Goal: Task Accomplishment & Management: Manage account settings

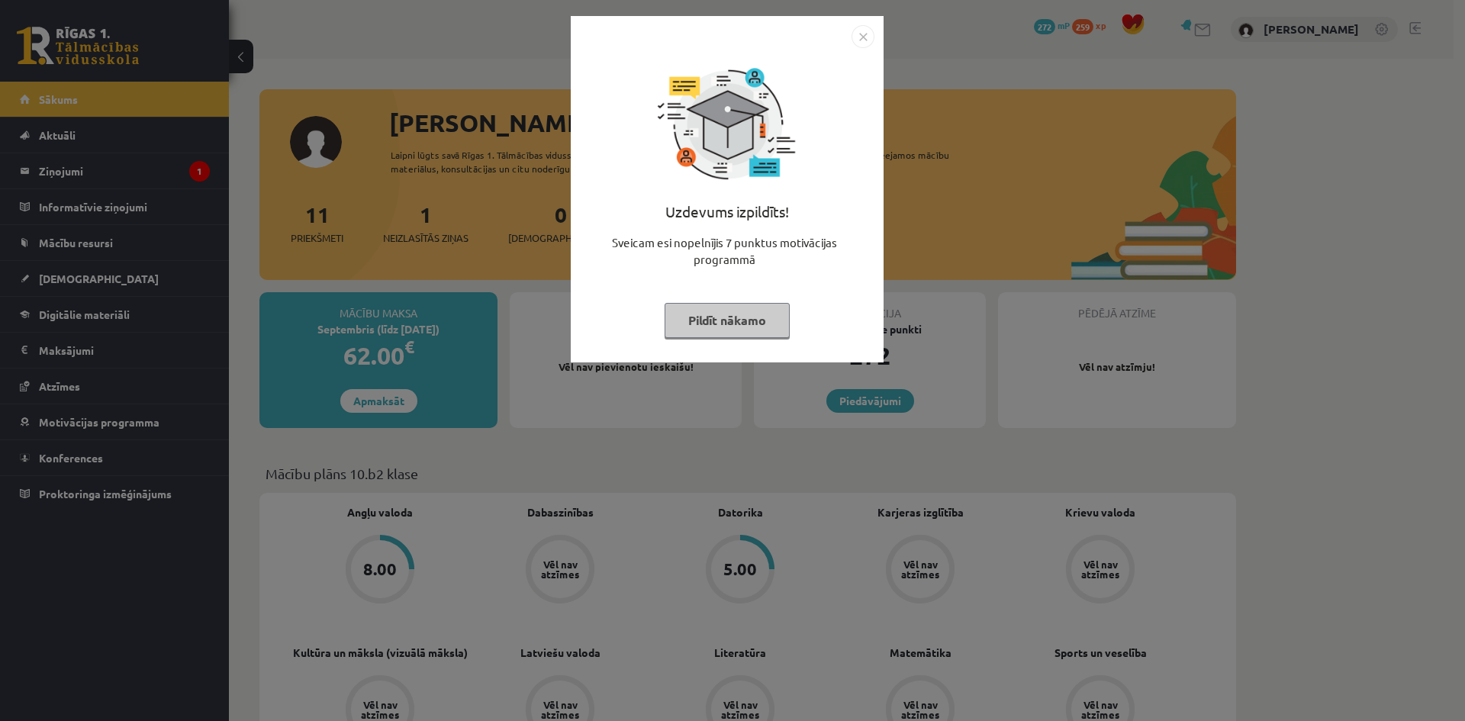
click at [857, 46] on img "Close" at bounding box center [862, 36] width 23 height 23
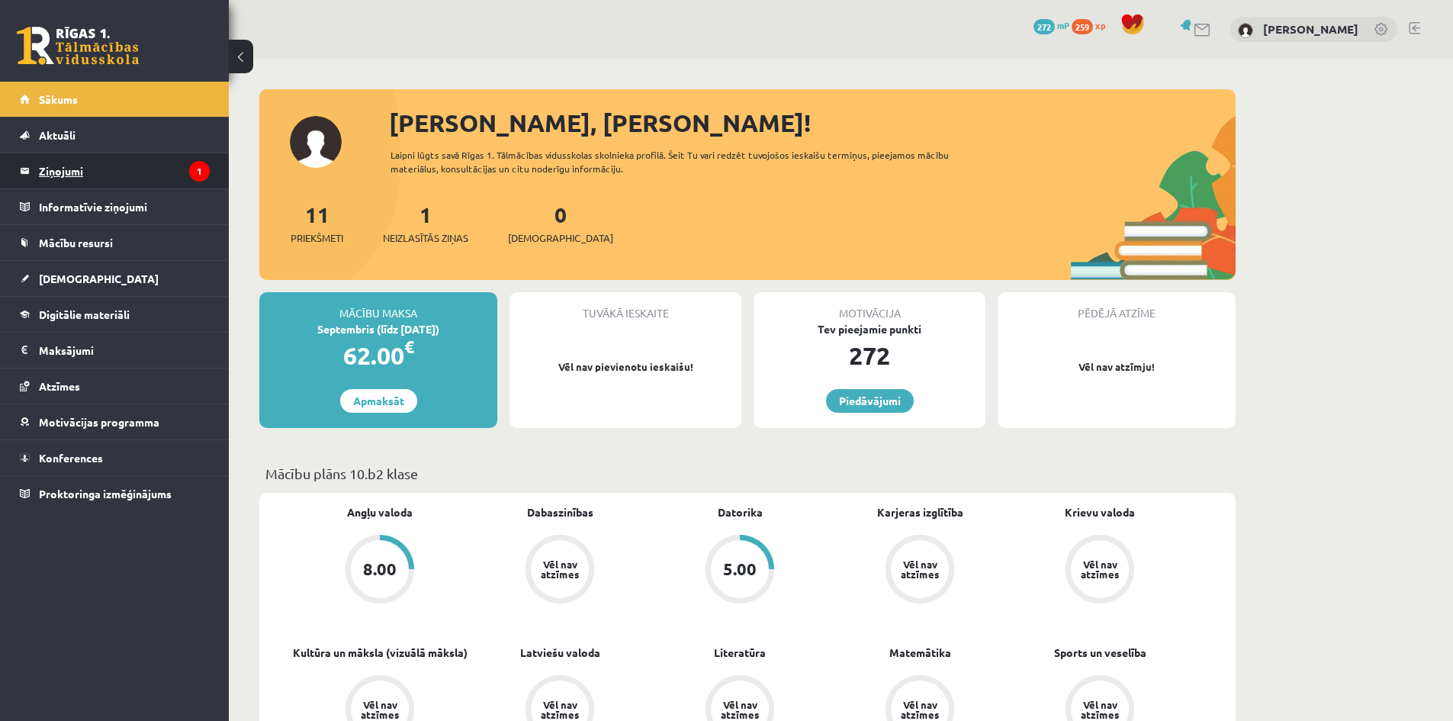
click at [114, 161] on legend "Ziņojumi 1" at bounding box center [124, 170] width 171 height 35
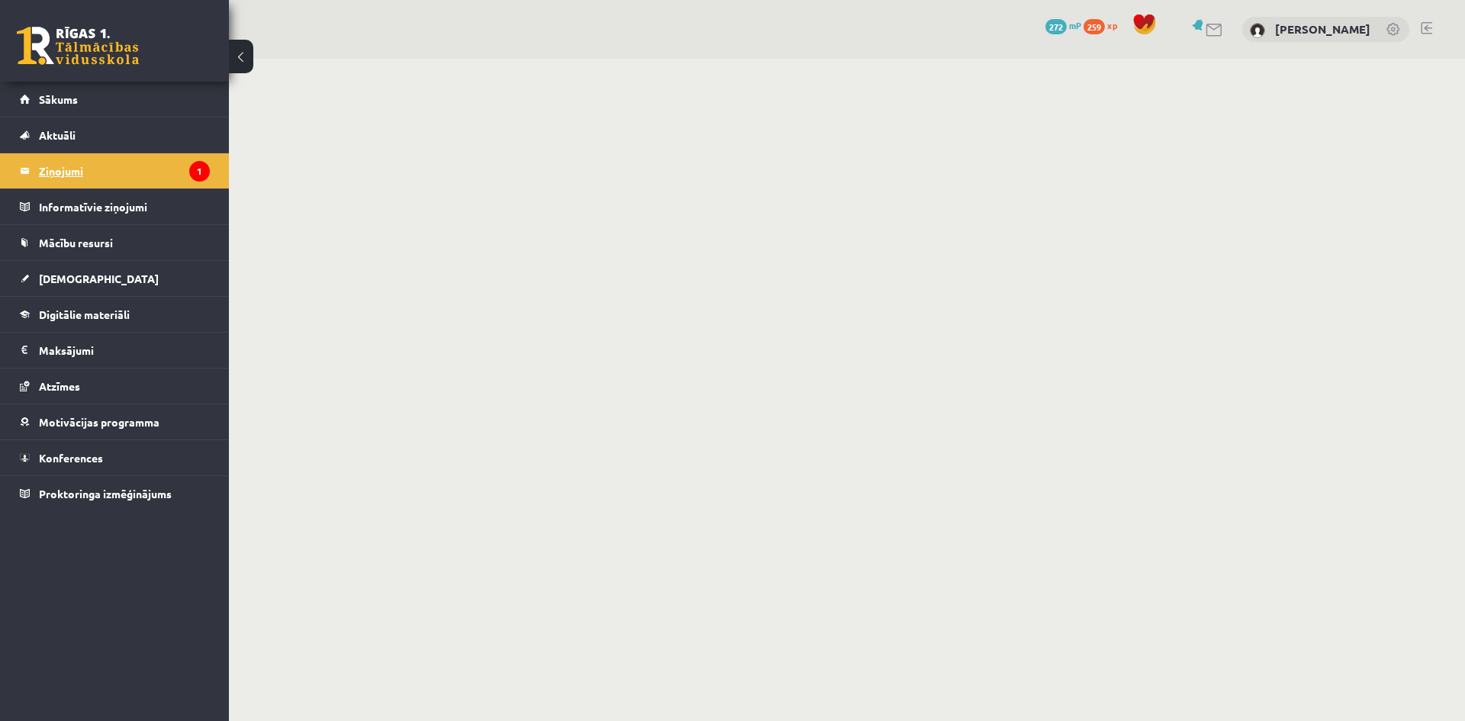
click at [140, 163] on legend "Ziņojumi 1" at bounding box center [124, 170] width 171 height 35
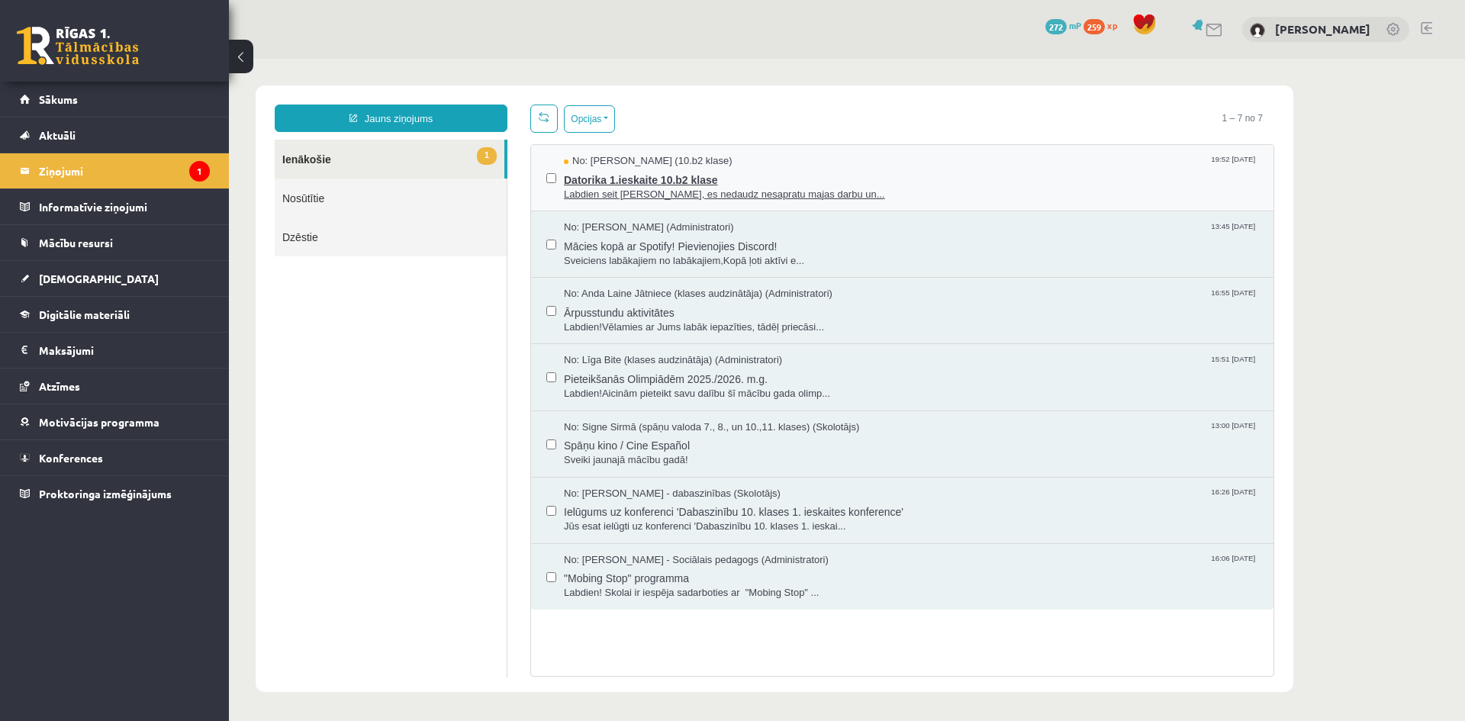
click at [955, 196] on span "Labdien seit [PERSON_NAME], es nedaudz nesapratu majas darbu un..." at bounding box center [911, 195] width 694 height 14
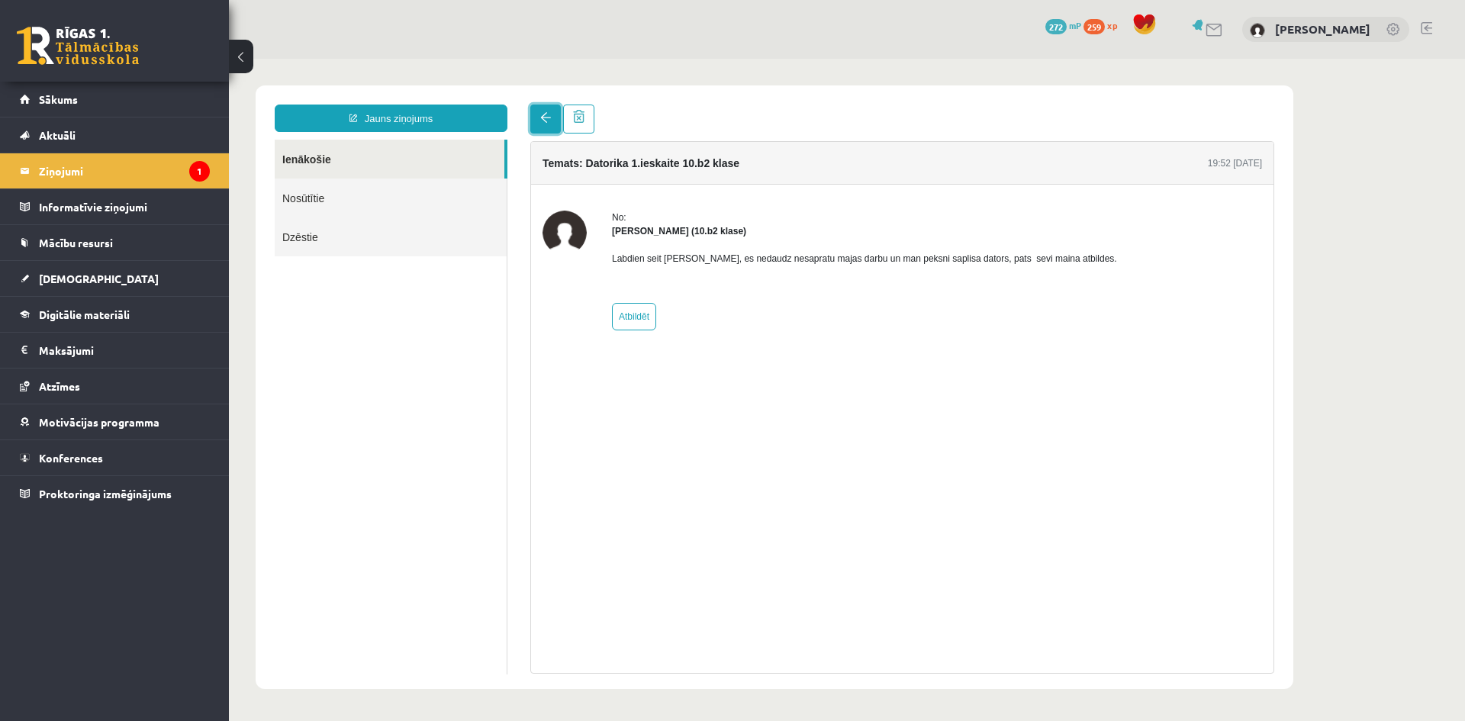
click at [537, 130] on link at bounding box center [545, 119] width 31 height 29
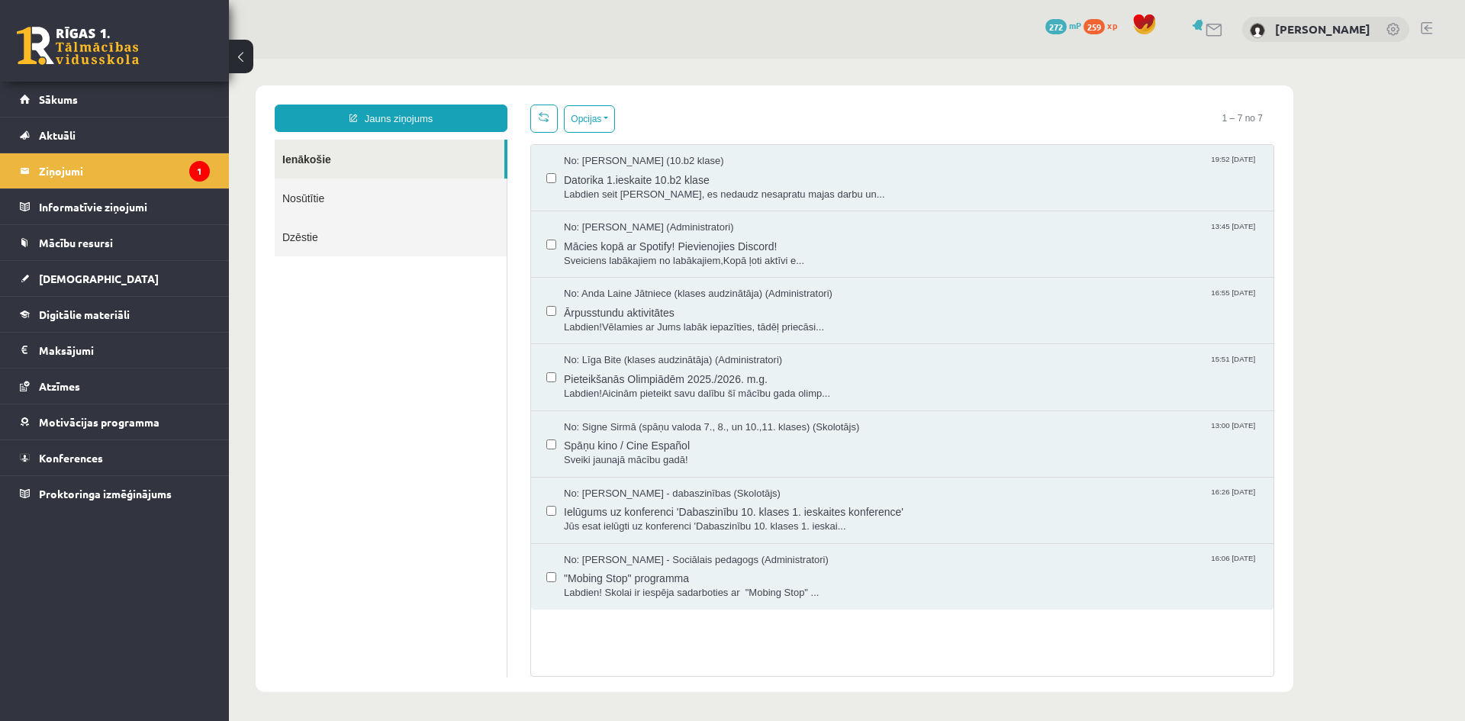
click at [354, 198] on link "Nosūtītie" at bounding box center [391, 198] width 232 height 39
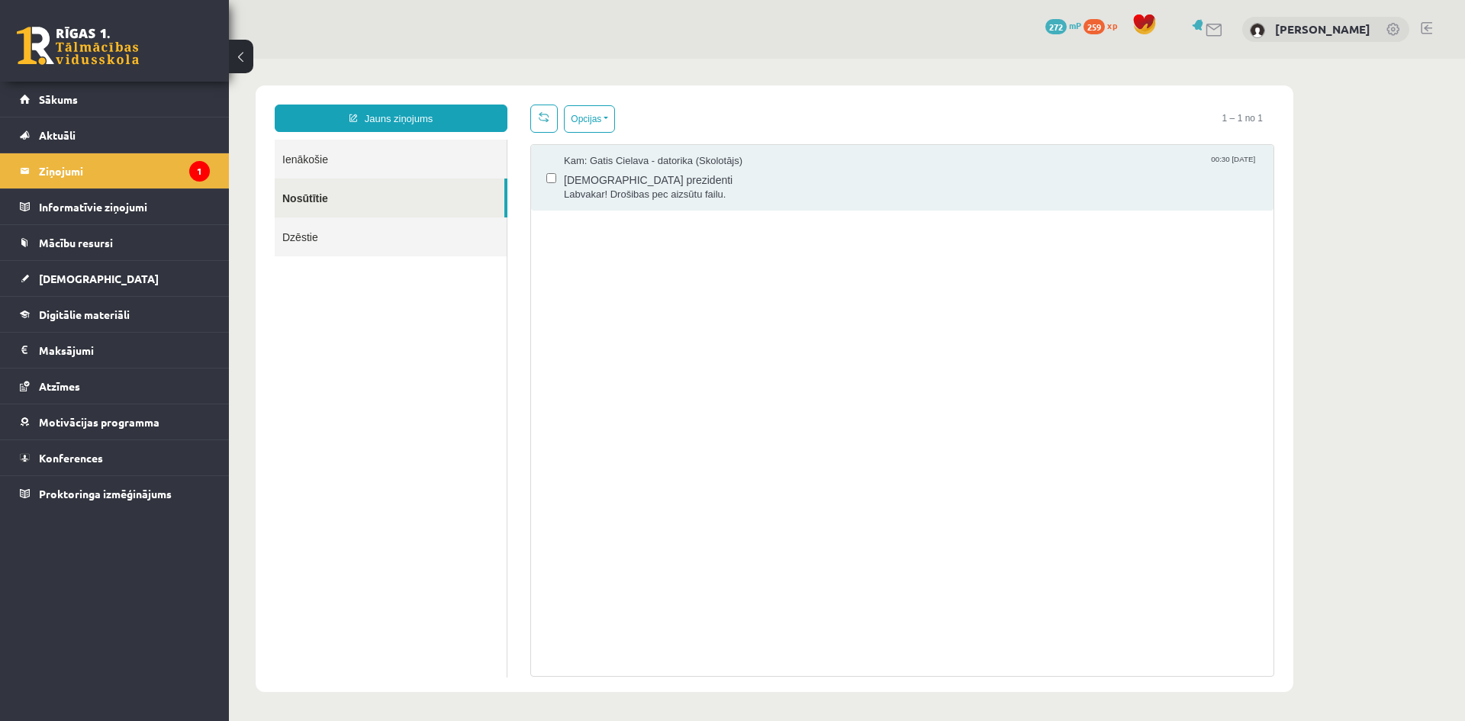
click at [295, 201] on link "Nosūtītie" at bounding box center [390, 198] width 230 height 39
click at [347, 158] on link "Ienākošie" at bounding box center [391, 159] width 232 height 39
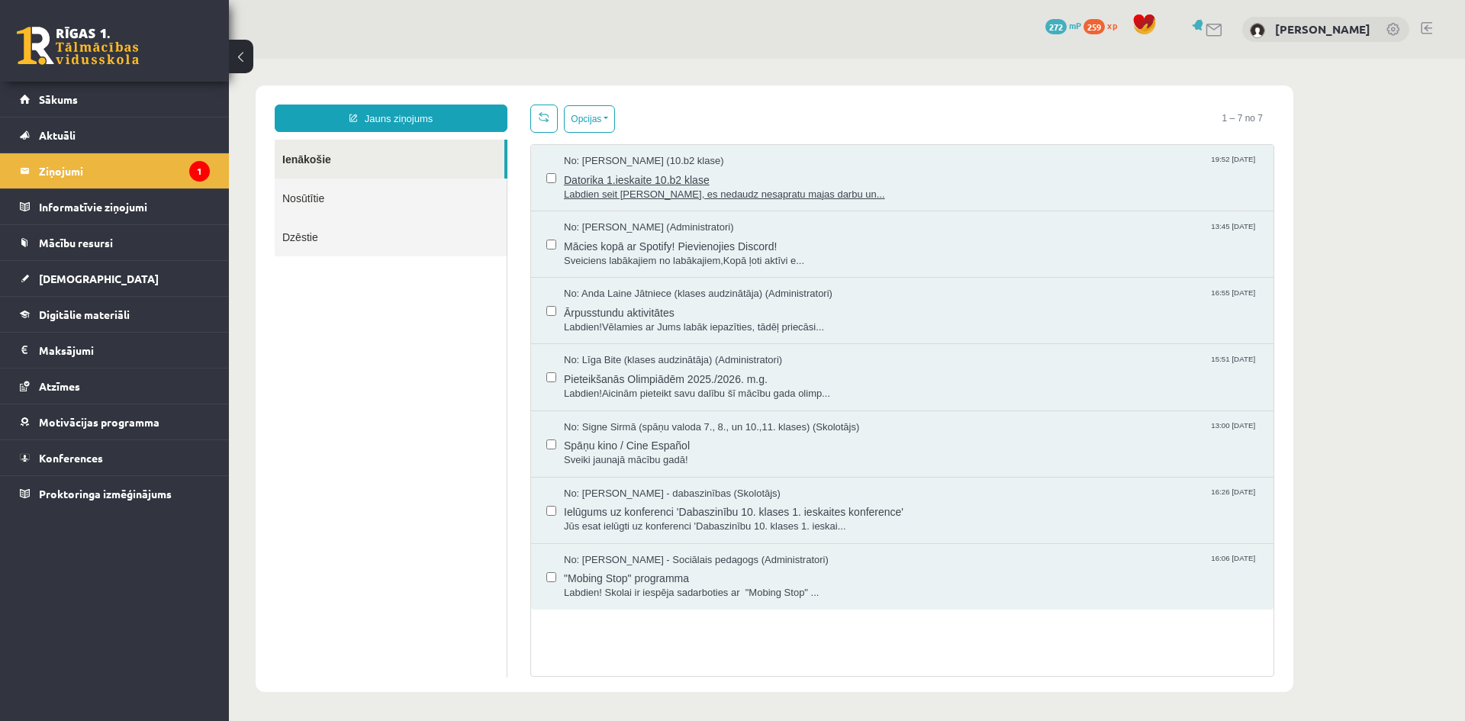
click at [1003, 163] on div "No: [PERSON_NAME] (10.b2 klase) 19:52 [DATE]" at bounding box center [911, 161] width 694 height 14
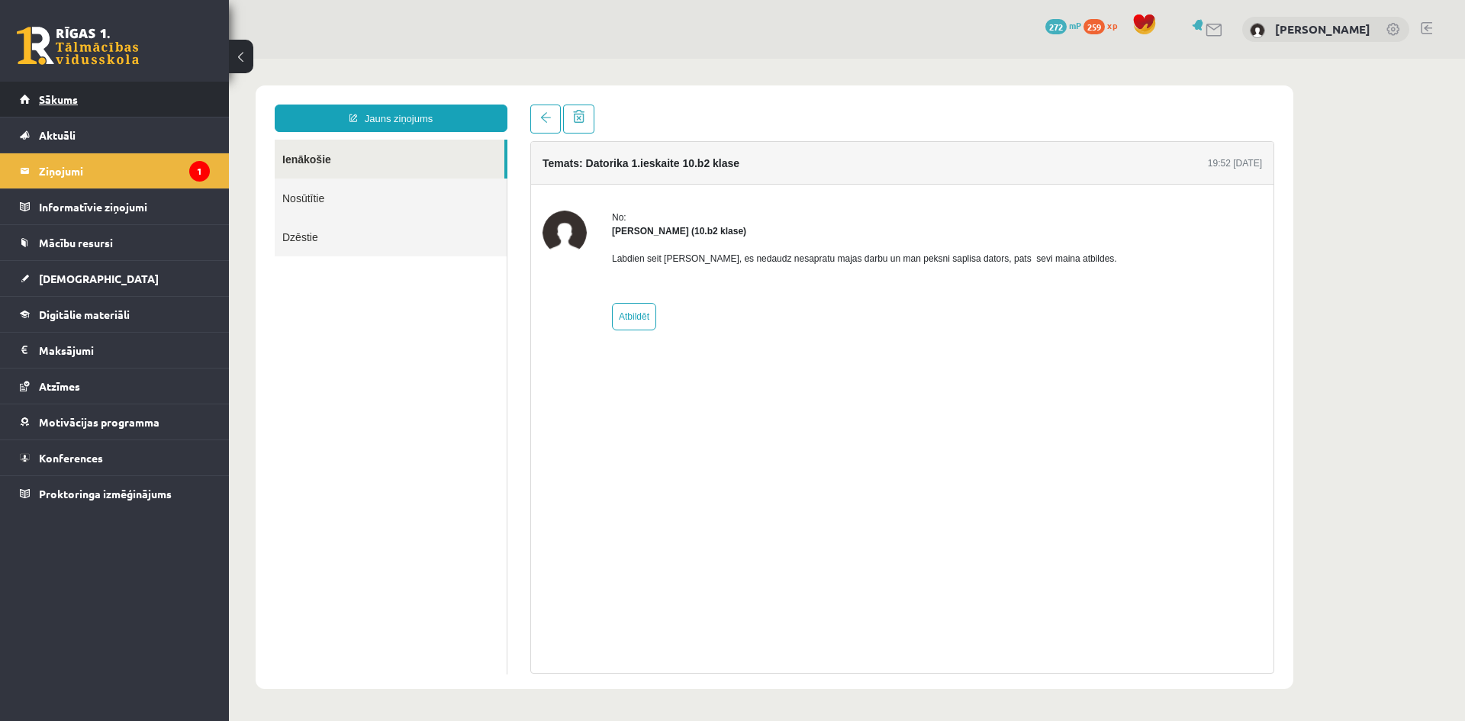
click at [86, 84] on link "Sākums" at bounding box center [115, 99] width 190 height 35
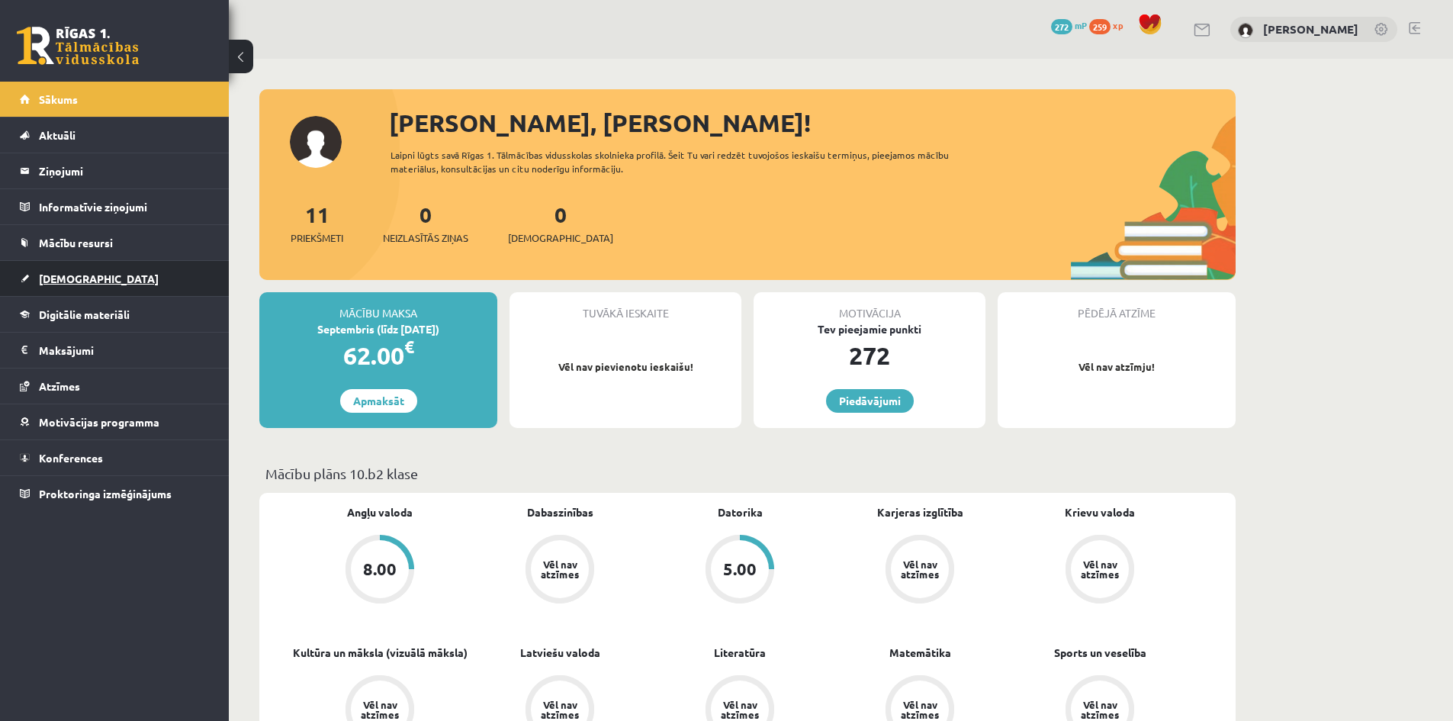
click at [85, 274] on span "[DEMOGRAPHIC_DATA]" at bounding box center [99, 279] width 120 height 14
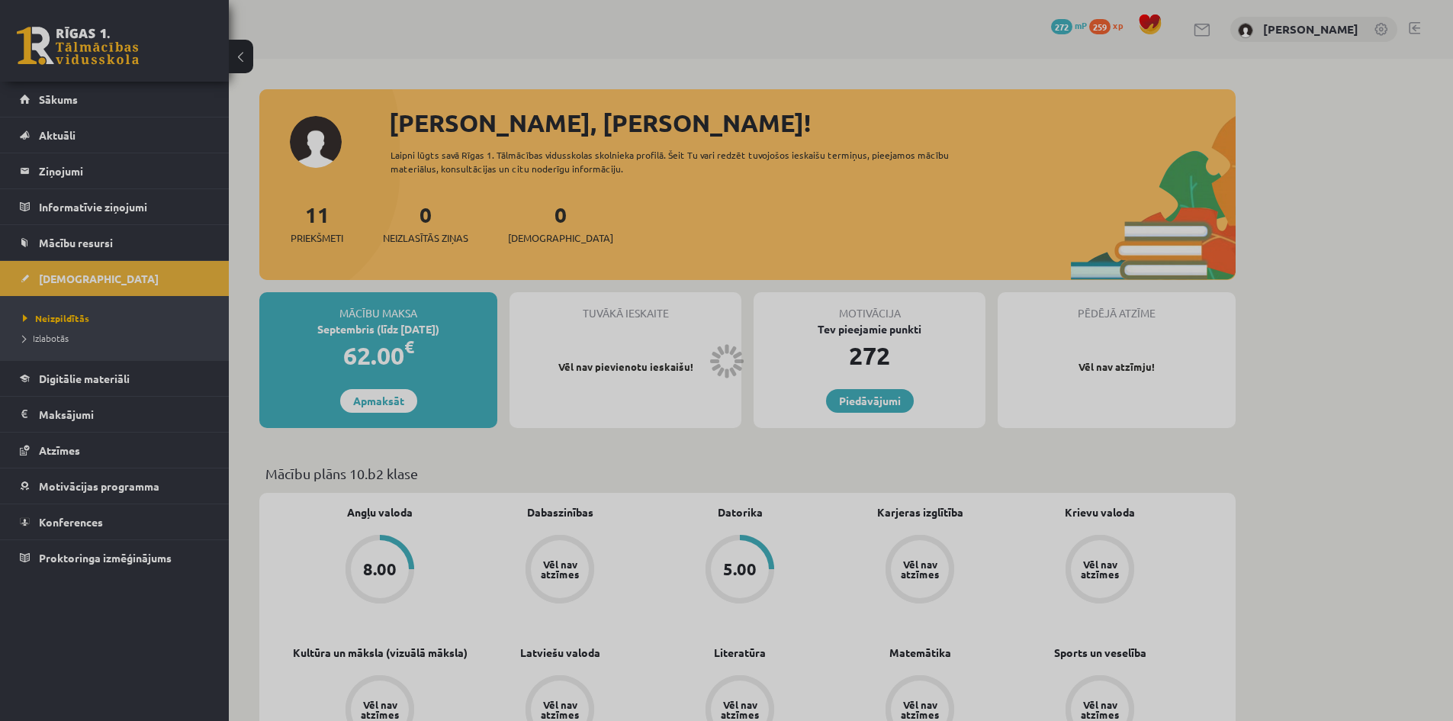
click at [46, 339] on div at bounding box center [726, 360] width 1453 height 721
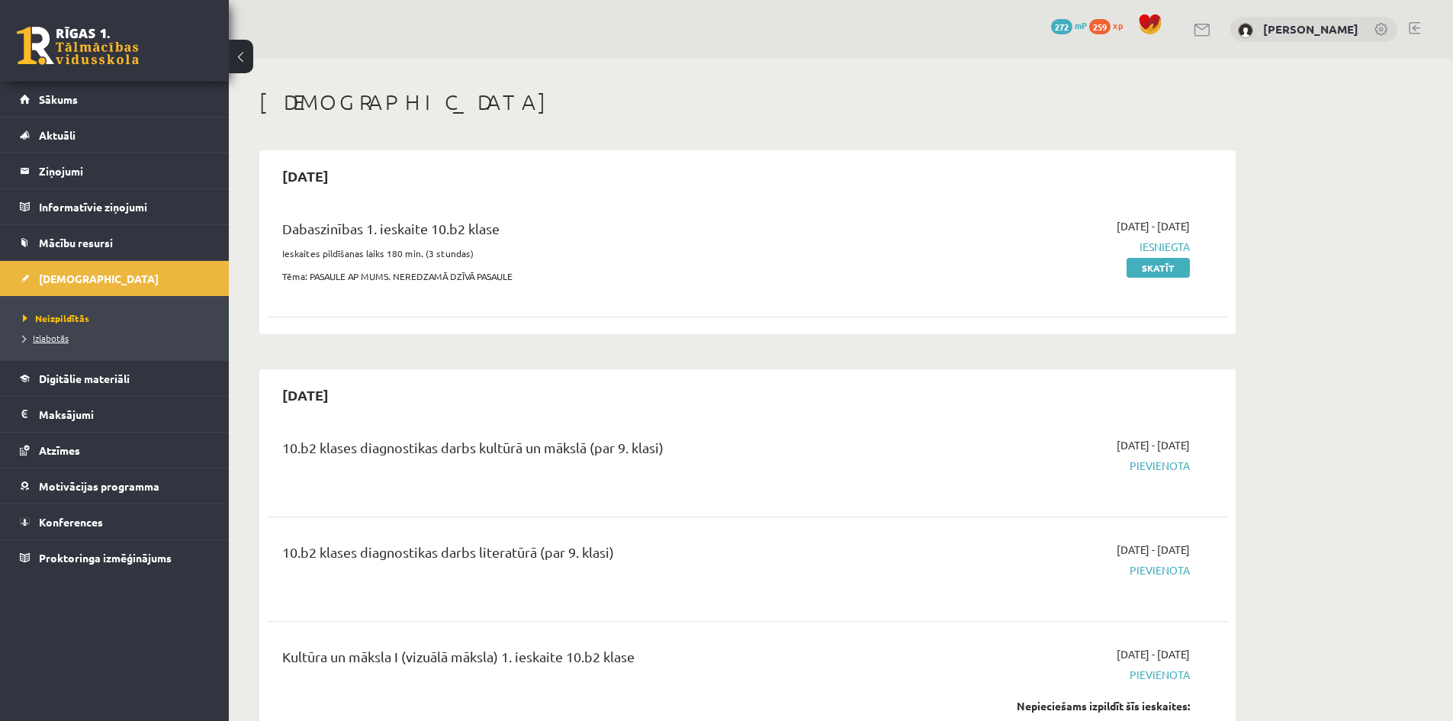
click at [57, 339] on span "Izlabotās" at bounding box center [46, 338] width 46 height 12
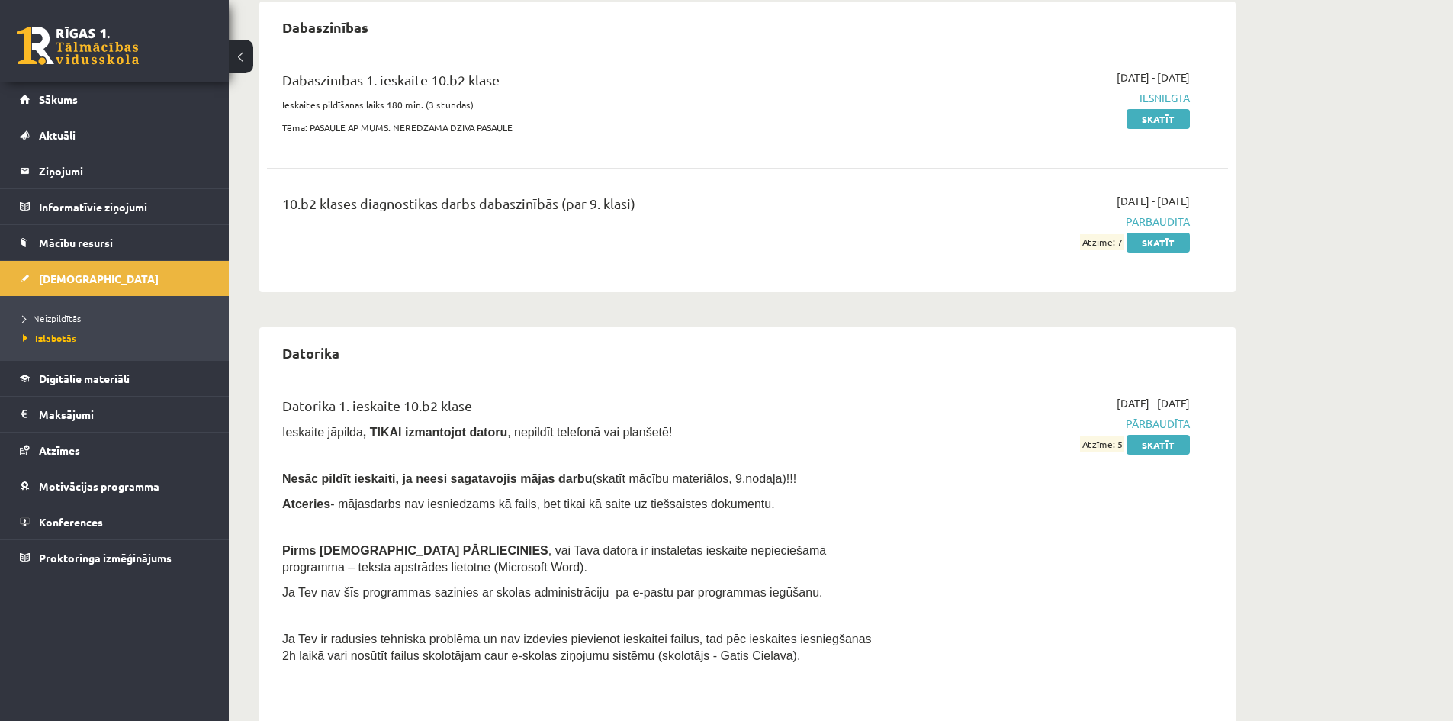
scroll to position [534, 0]
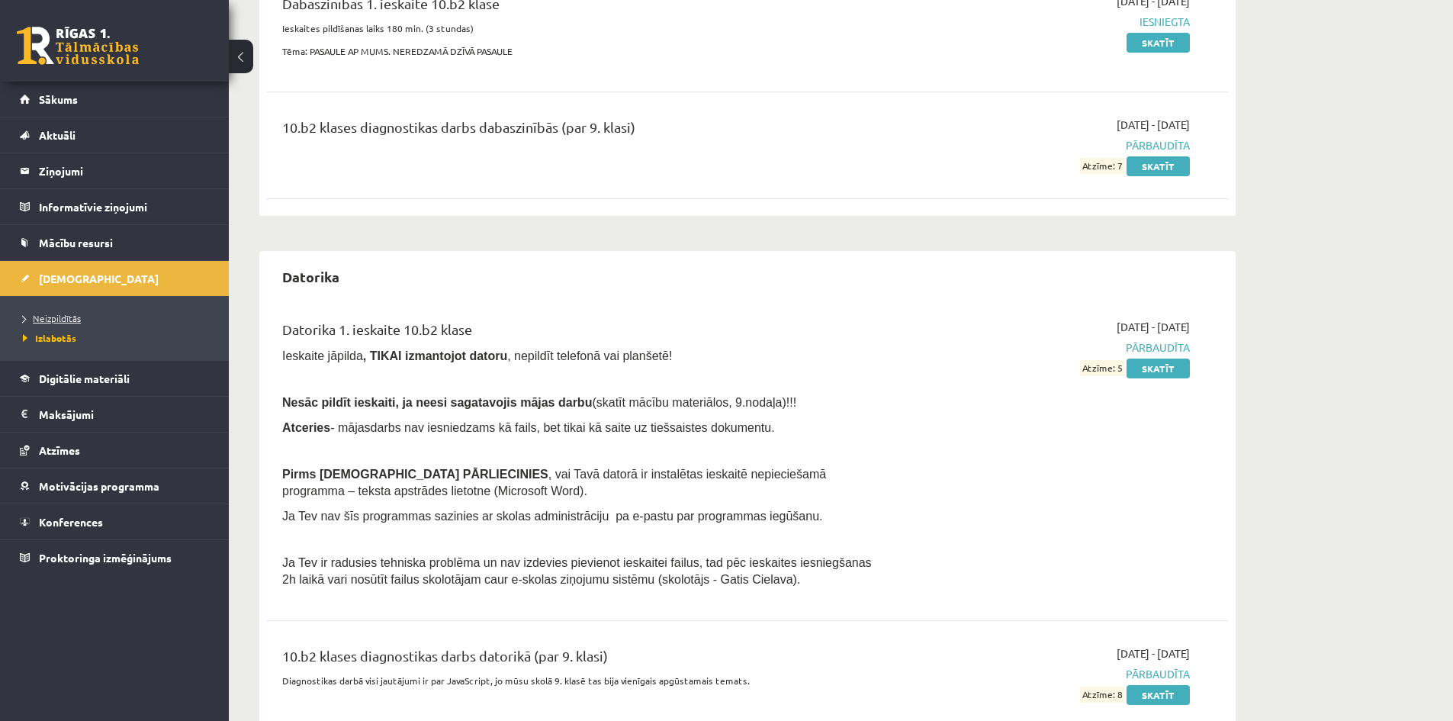
click at [74, 317] on span "Neizpildītās" at bounding box center [52, 318] width 58 height 12
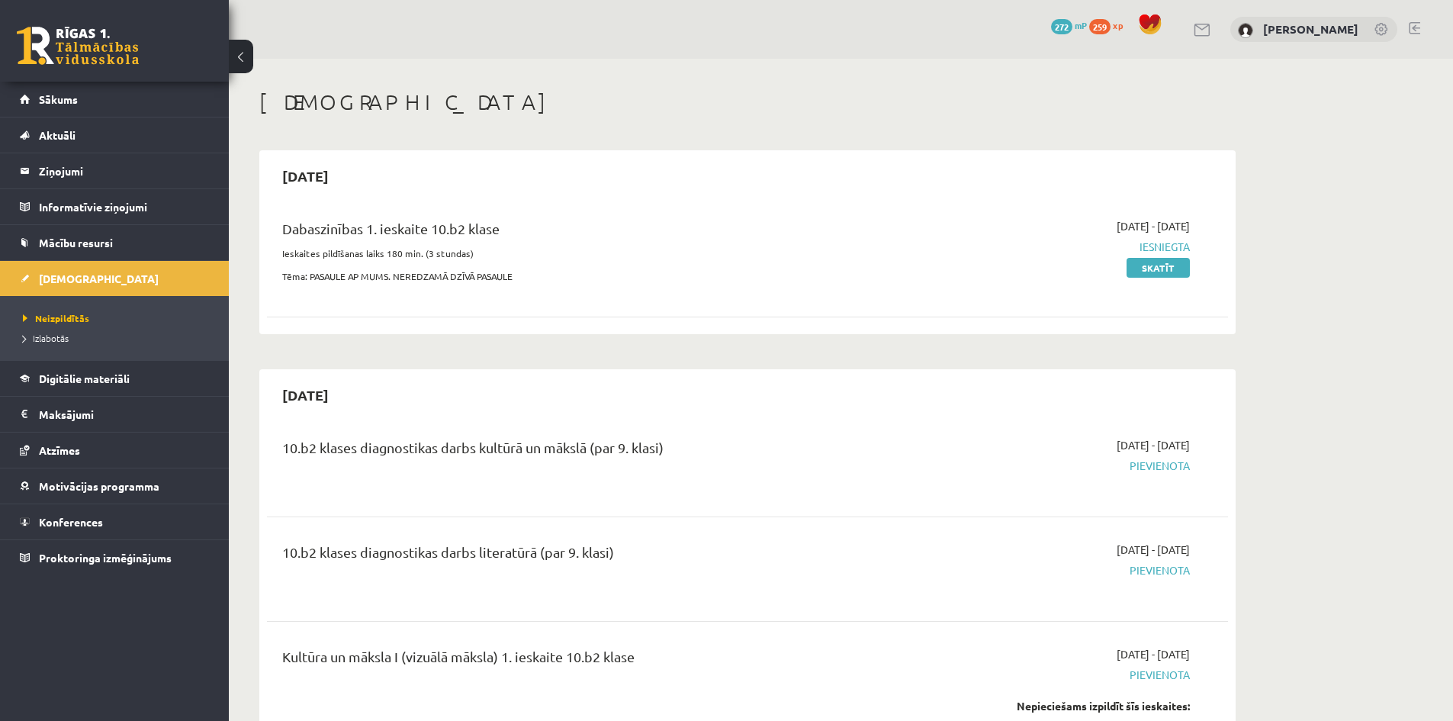
click at [1416, 32] on link at bounding box center [1414, 28] width 11 height 12
